Goal: Transaction & Acquisition: Obtain resource

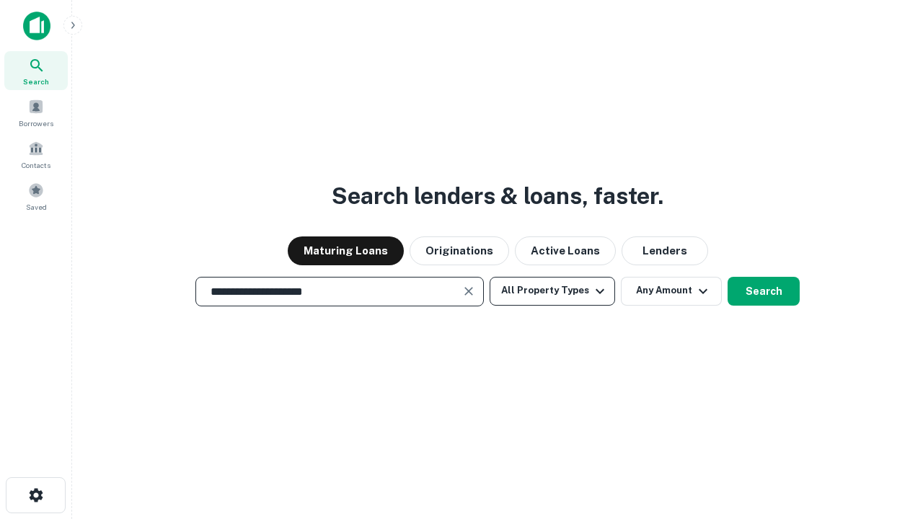
type input "**********"
click at [552, 291] on button "All Property Types" at bounding box center [552, 291] width 125 height 29
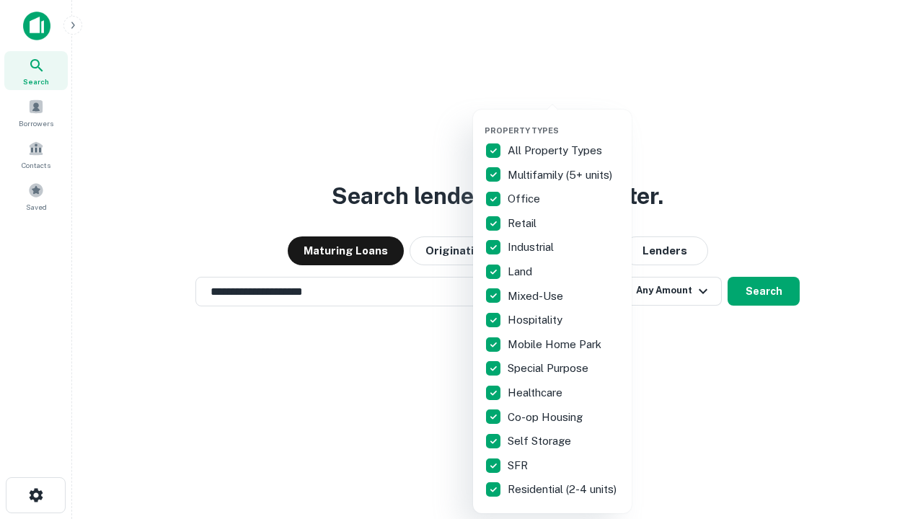
click at [564, 121] on button "button" at bounding box center [564, 121] width 159 height 1
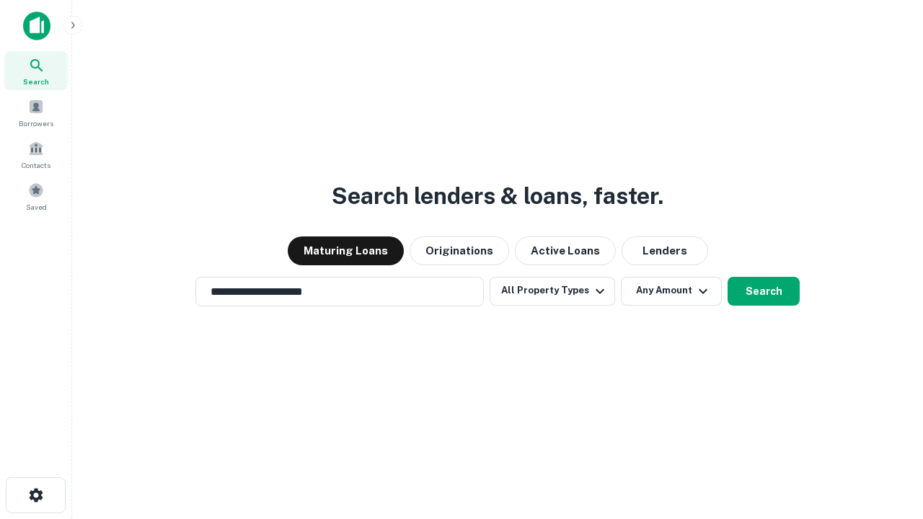
scroll to position [22, 0]
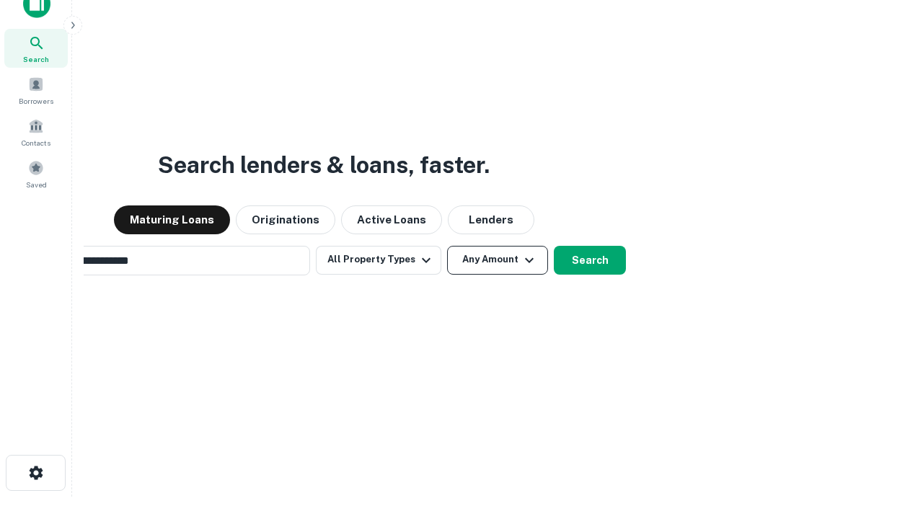
click at [447, 246] on button "Any Amount" at bounding box center [497, 260] width 101 height 29
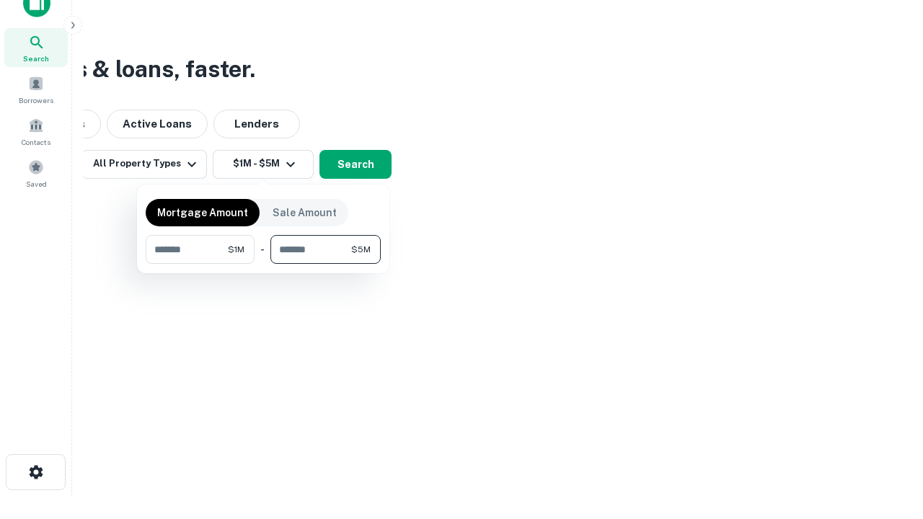
type input "*******"
click at [263, 264] on button "button" at bounding box center [263, 264] width 235 height 1
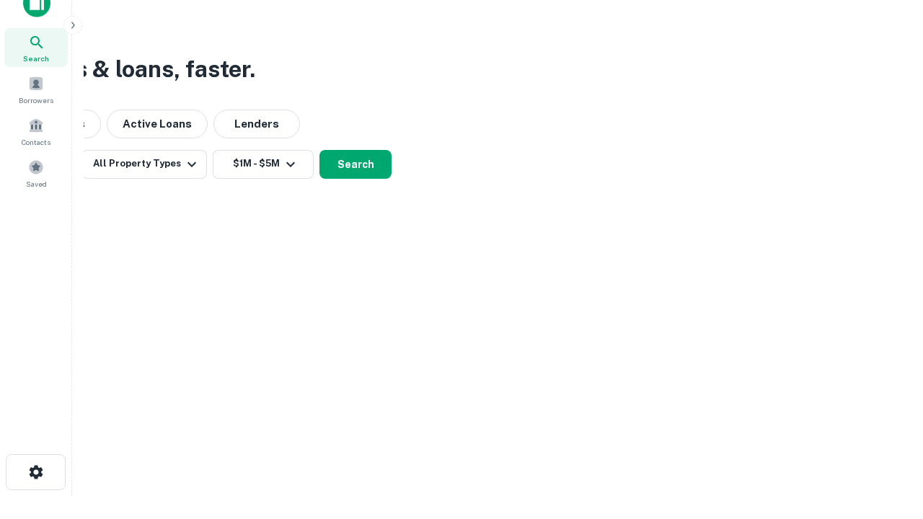
scroll to position [22, 0]
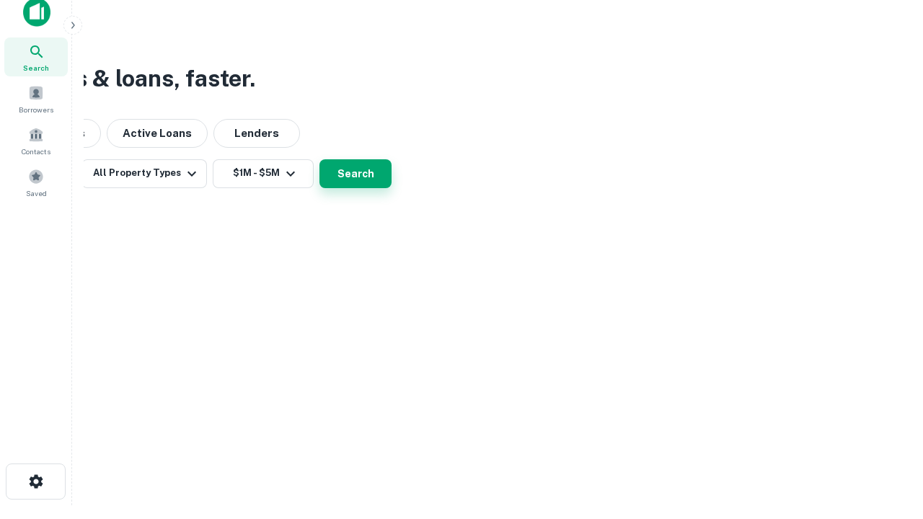
click at [392, 188] on button "Search" at bounding box center [355, 173] width 72 height 29
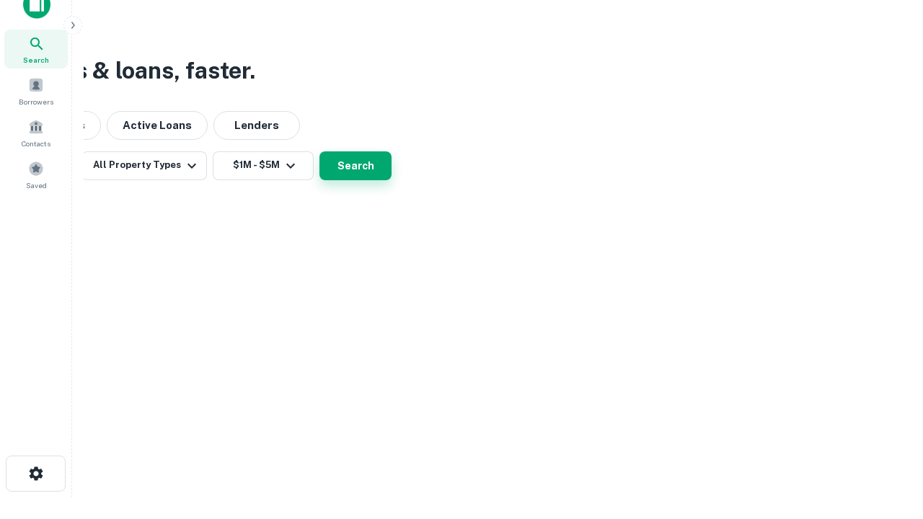
scroll to position [0, 266]
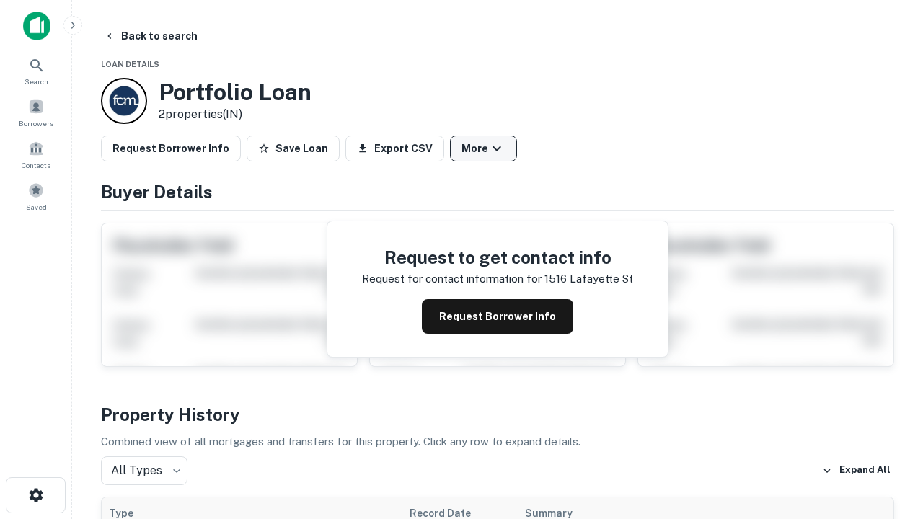
click at [483, 149] on button "More" at bounding box center [483, 149] width 67 height 26
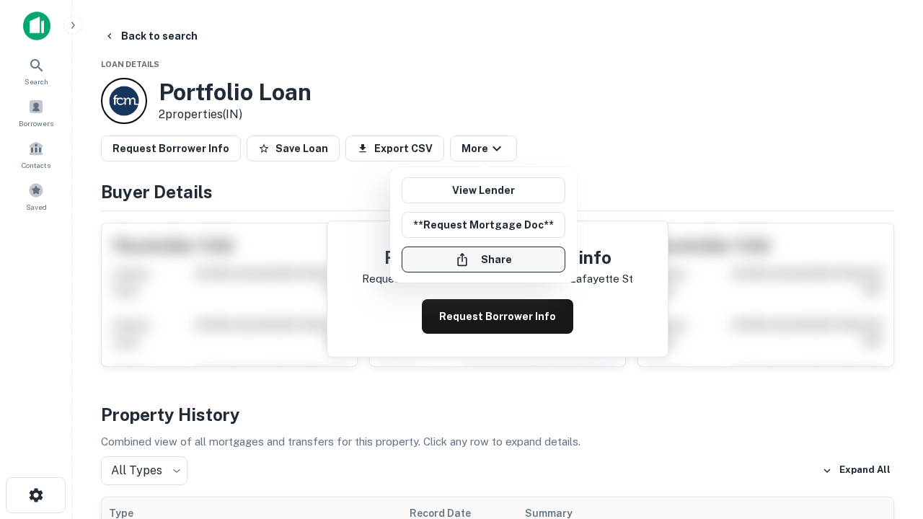
click at [483, 260] on button "Share" at bounding box center [484, 260] width 164 height 26
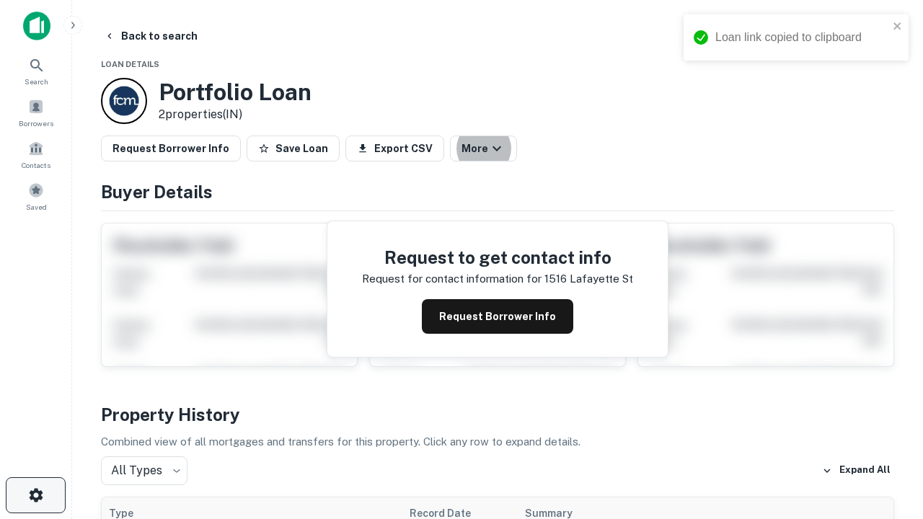
click at [35, 495] on icon "button" at bounding box center [35, 495] width 17 height 17
